Goal: Task Accomplishment & Management: Manage account settings

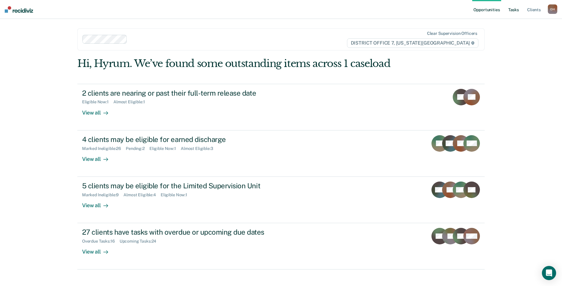
click at [513, 7] on link "Tasks" at bounding box center [513, 9] width 13 height 19
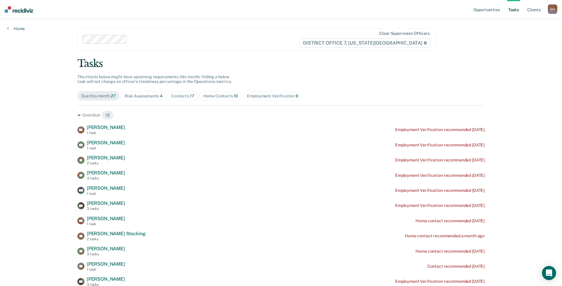
click at [174, 94] on div "Contacts 17" at bounding box center [182, 96] width 23 height 5
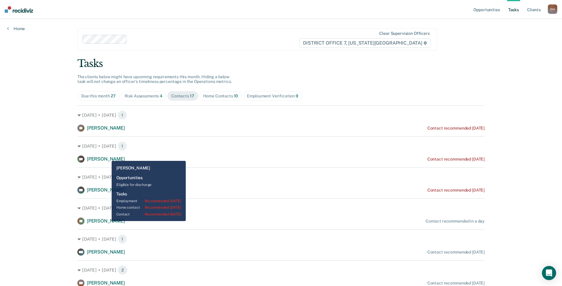
click at [107, 156] on span "Robert Graham" at bounding box center [106, 159] width 38 height 6
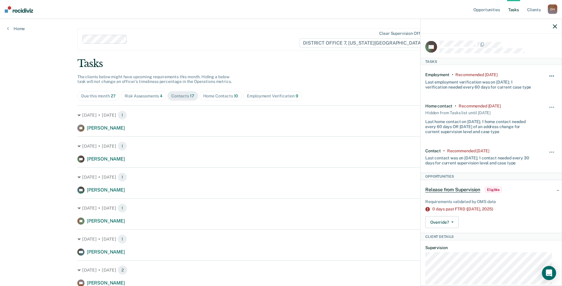
click at [547, 76] on button "button" at bounding box center [552, 78] width 10 height 9
click at [523, 105] on button "7 days" at bounding box center [535, 103] width 43 height 9
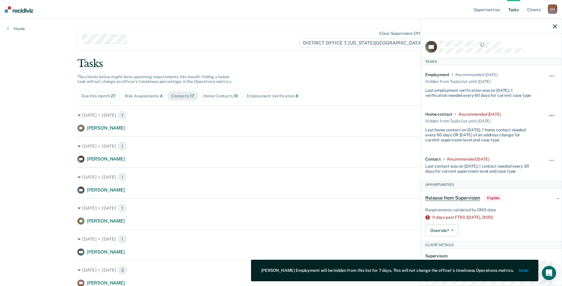
click at [547, 116] on button "button" at bounding box center [552, 118] width 10 height 9
click at [523, 142] on button "7 days" at bounding box center [535, 143] width 43 height 9
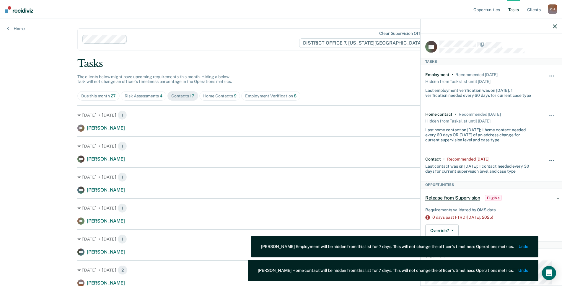
click at [547, 158] on button "button" at bounding box center [552, 162] width 10 height 9
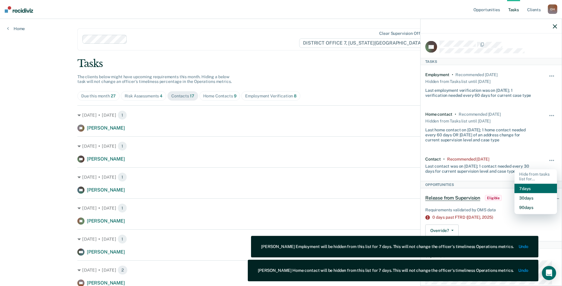
click at [526, 187] on button "7 days" at bounding box center [535, 188] width 43 height 9
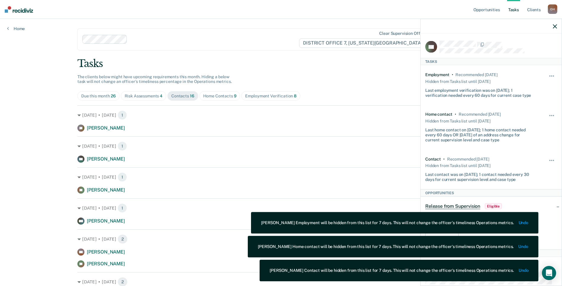
click at [554, 24] on button "button" at bounding box center [555, 26] width 4 height 5
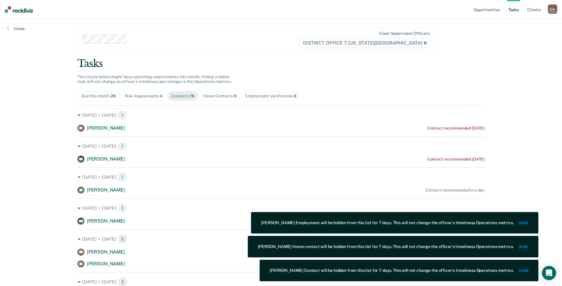
click at [214, 97] on div "Home Contacts 9" at bounding box center [219, 96] width 33 height 5
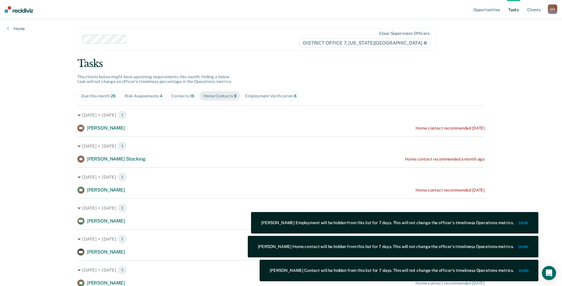
click at [95, 91] on div "Tasks The clients below might have upcoming requirements this month. Hiding a b…" at bounding box center [280, 219] width 407 height 322
click at [95, 96] on div "Due this month 26" at bounding box center [98, 96] width 35 height 5
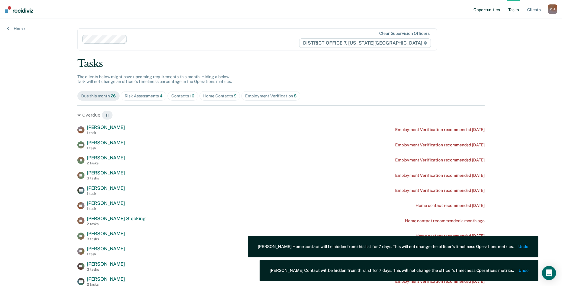
click at [485, 5] on link "Opportunities" at bounding box center [486, 9] width 29 height 19
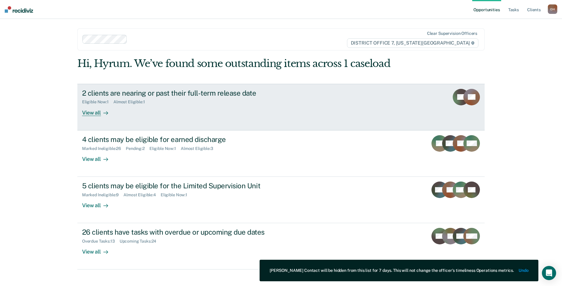
click at [128, 100] on div "Almost Eligible : 1" at bounding box center [131, 101] width 36 height 5
